Goal: Transaction & Acquisition: Purchase product/service

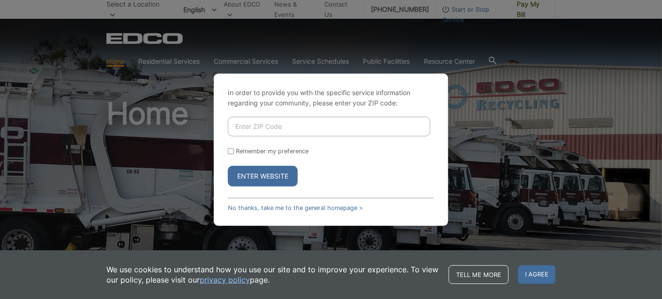
click at [252, 129] on input "Enter ZIP Code" at bounding box center [329, 127] width 202 height 20
type input "91942"
click at [251, 179] on button "Enter Website" at bounding box center [263, 176] width 70 height 21
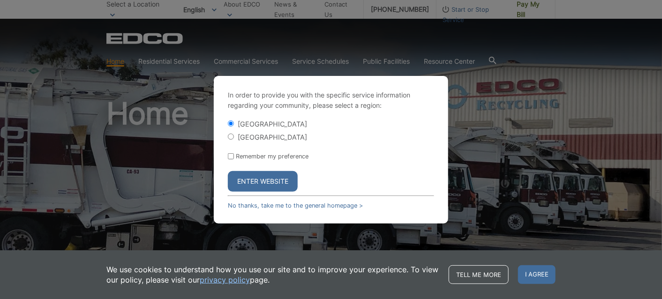
click at [252, 178] on button "Enter Website" at bounding box center [263, 181] width 70 height 21
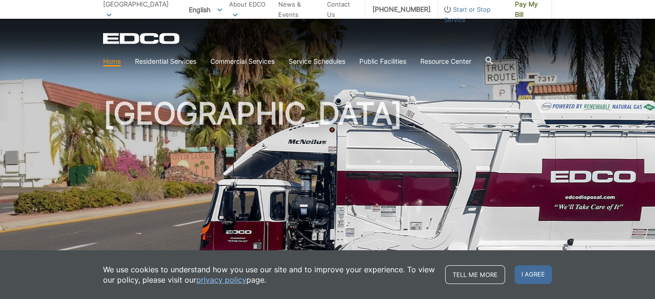
click at [510, 279] on div "Tell me more I agree" at bounding box center [498, 274] width 107 height 19
click at [521, 278] on span "I agree" at bounding box center [532, 274] width 37 height 19
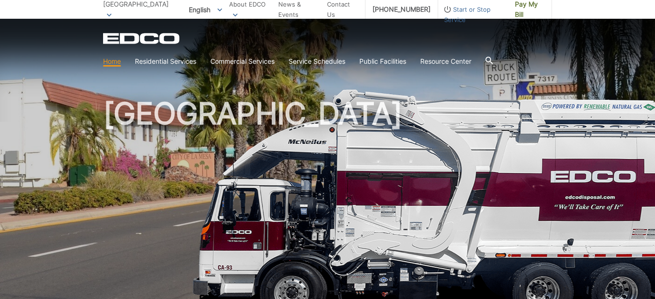
click at [529, 11] on span "Pay My Bill" at bounding box center [530, 9] width 30 height 21
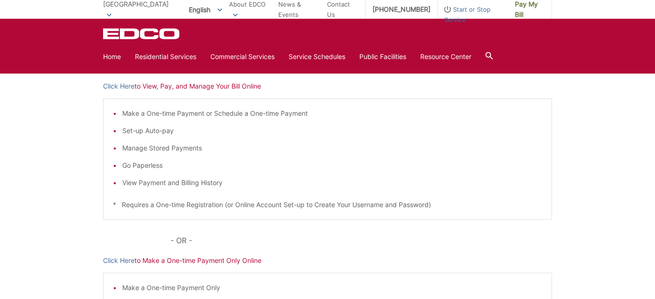
scroll to position [141, 0]
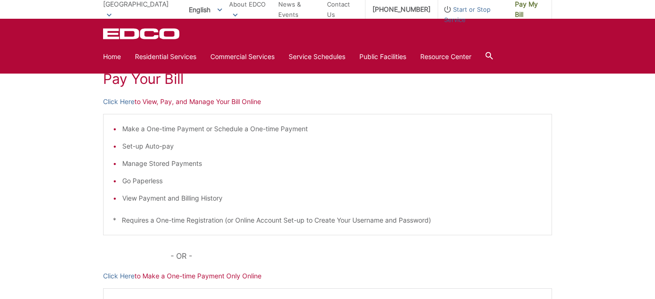
click at [218, 274] on p "Click Here to Make a One-time Payment Only Online" at bounding box center [327, 276] width 449 height 10
click at [123, 275] on link "Click Here" at bounding box center [118, 276] width 31 height 10
